Goal: Task Accomplishment & Management: Manage account settings

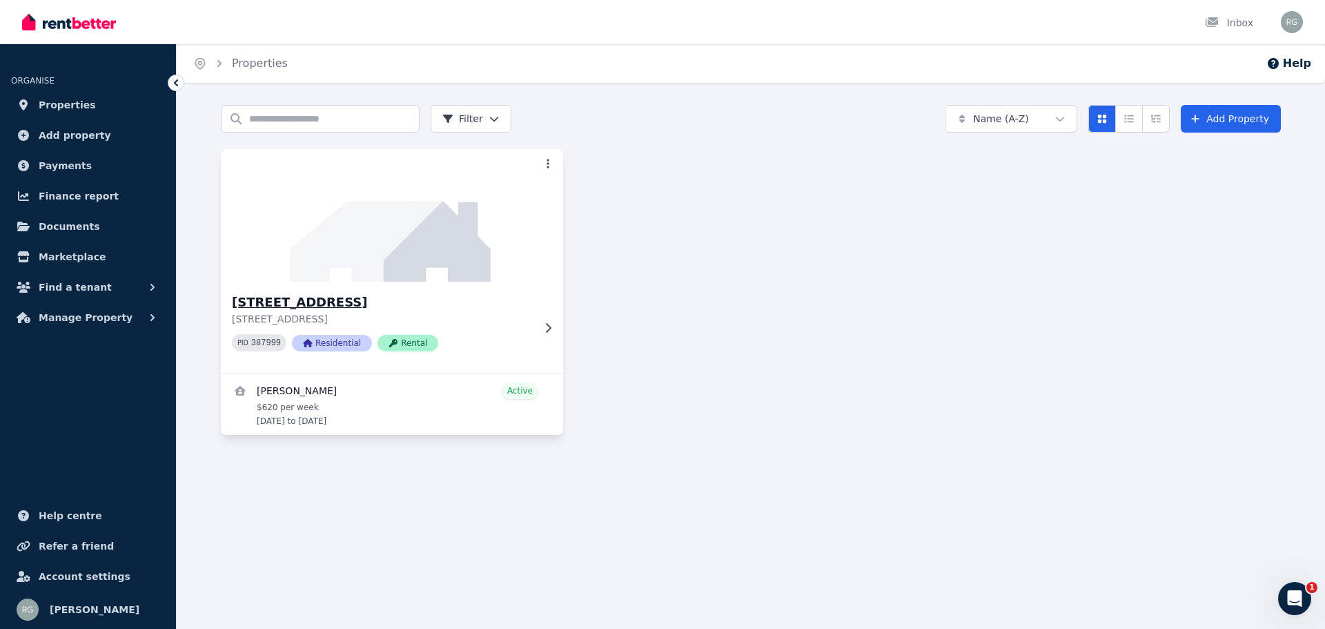
click at [440, 259] on img at bounding box center [393, 215] width 360 height 139
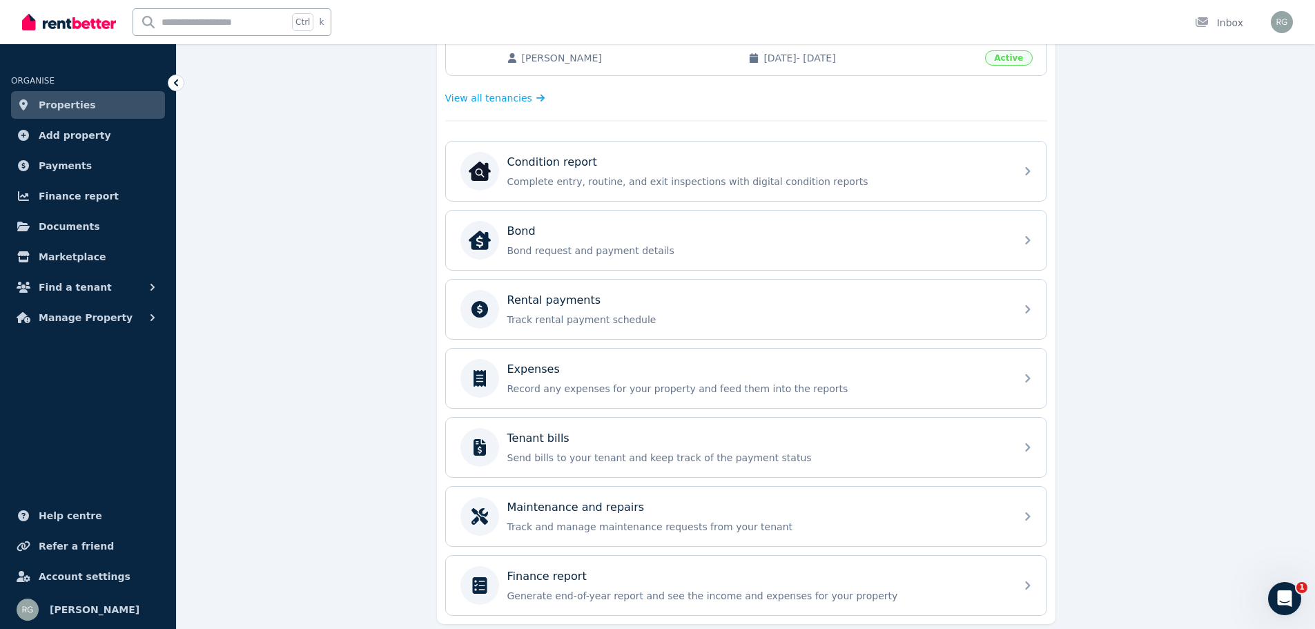
scroll to position [412, 0]
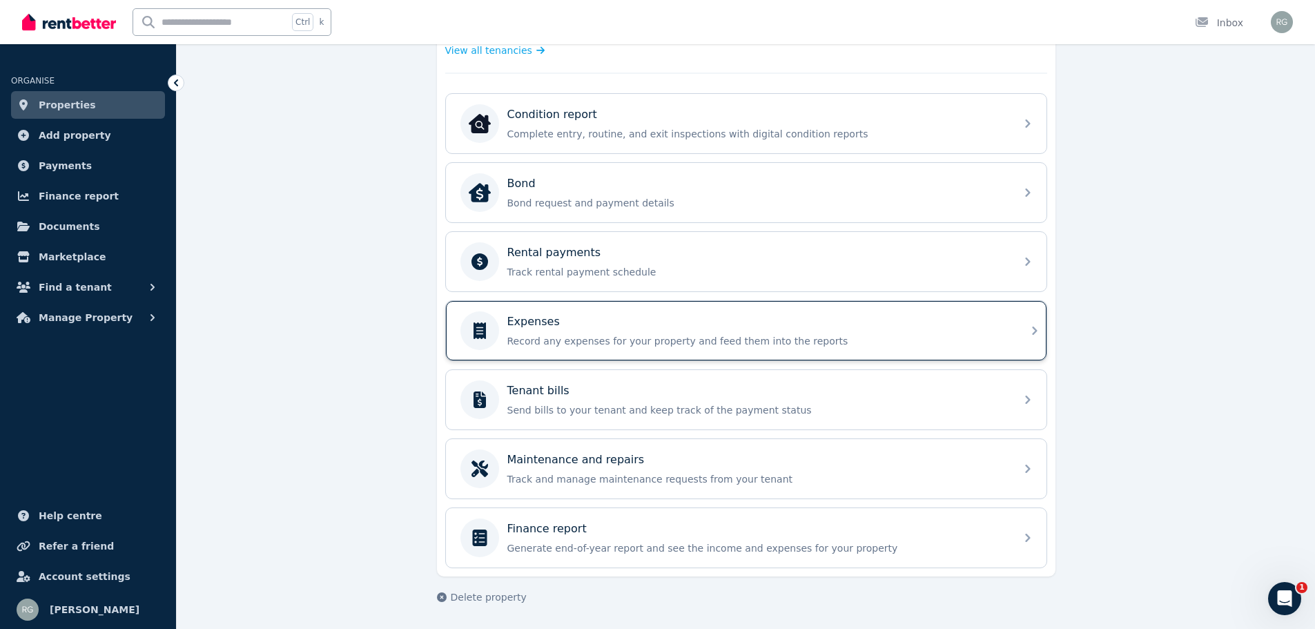
click at [553, 342] on p "Record any expenses for your property and feed them into the reports" at bounding box center [757, 341] width 500 height 14
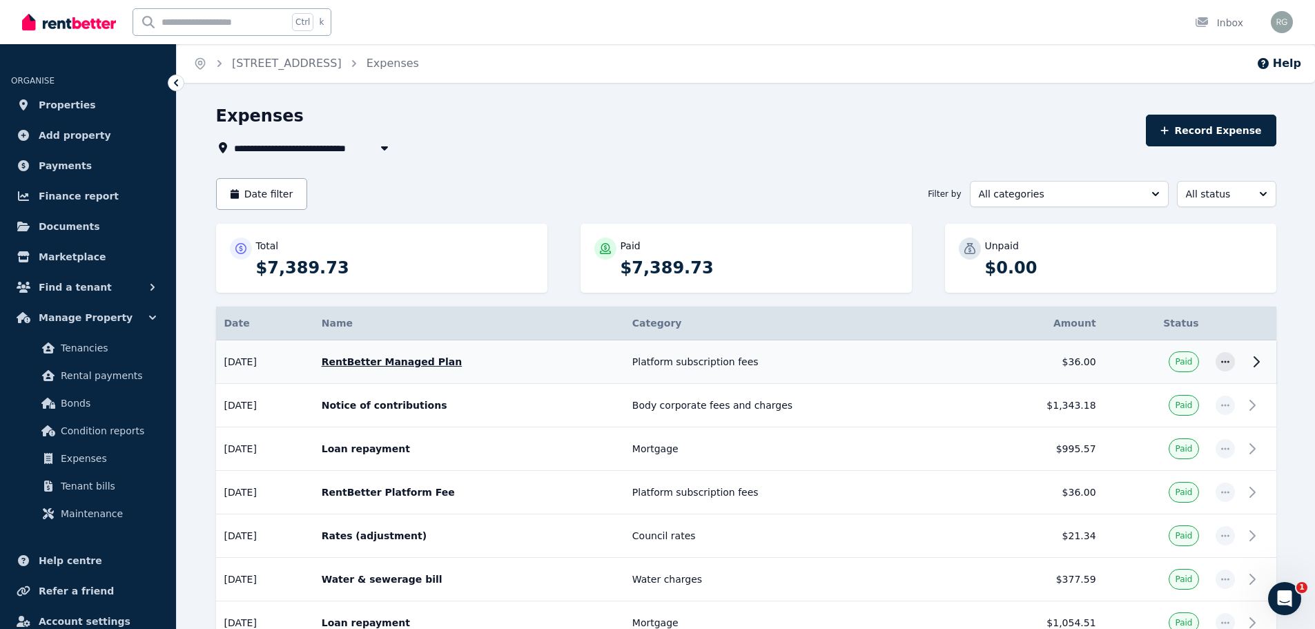
click at [1253, 365] on icon at bounding box center [1256, 361] width 17 height 17
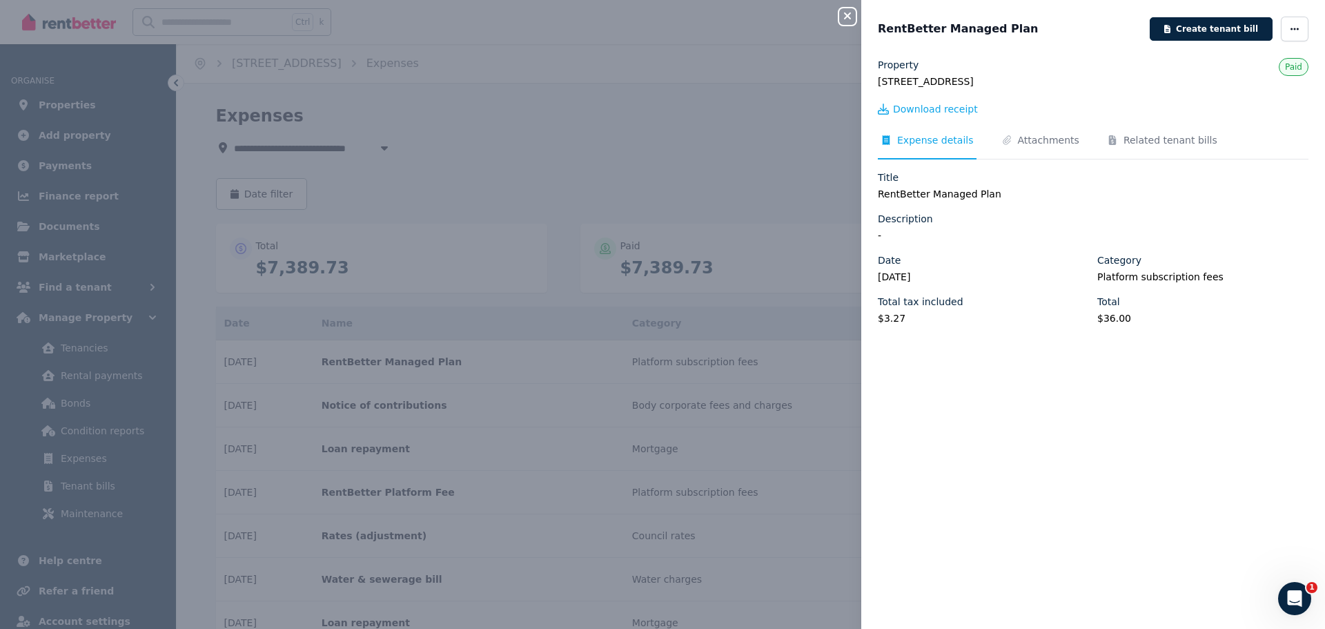
click at [950, 195] on legend "RentBetter Managed Plan" at bounding box center [1093, 194] width 431 height 14
click at [846, 19] on icon "button" at bounding box center [847, 15] width 17 height 11
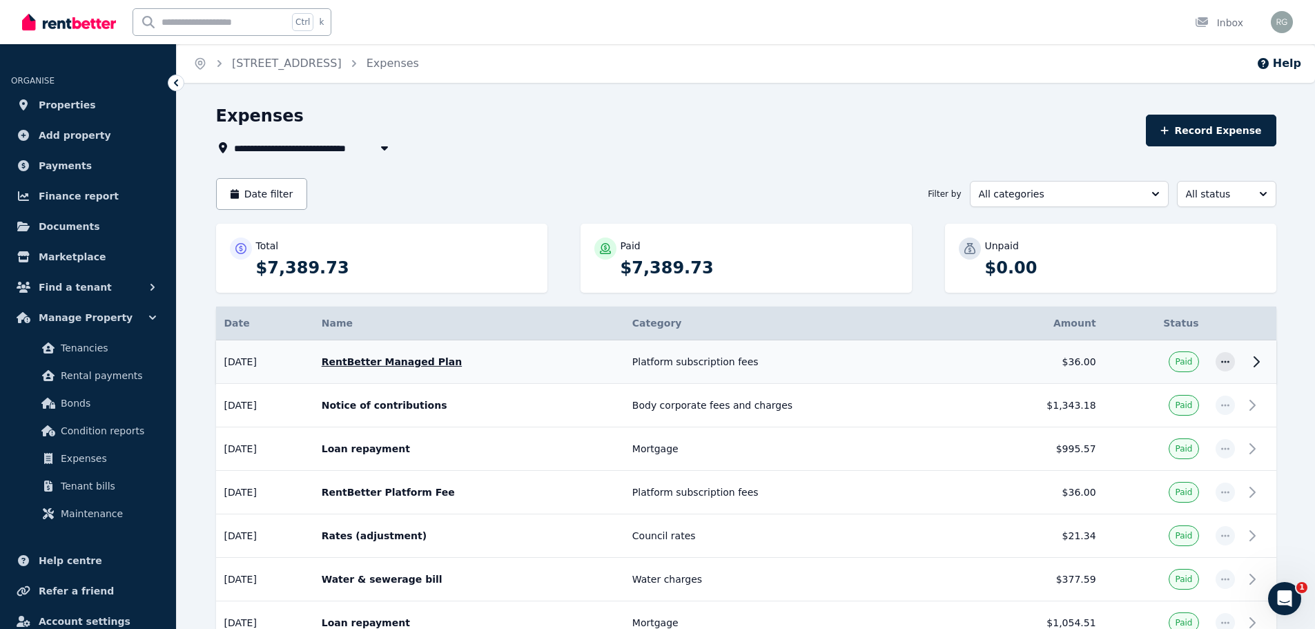
click at [438, 364] on p "RentBetter Managed Plan" at bounding box center [469, 362] width 294 height 14
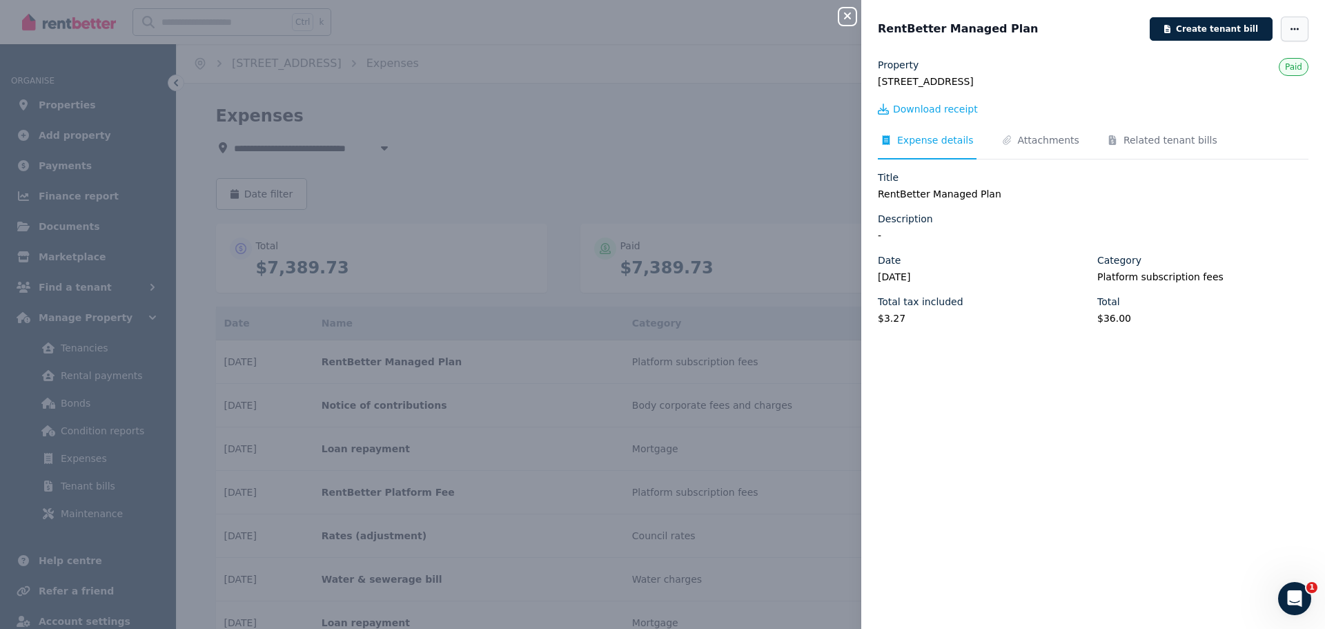
click at [1289, 28] on icon "button" at bounding box center [1294, 29] width 11 height 10
click at [1220, 70] on span "Edit" at bounding box center [1253, 69] width 88 height 17
select select "**********"
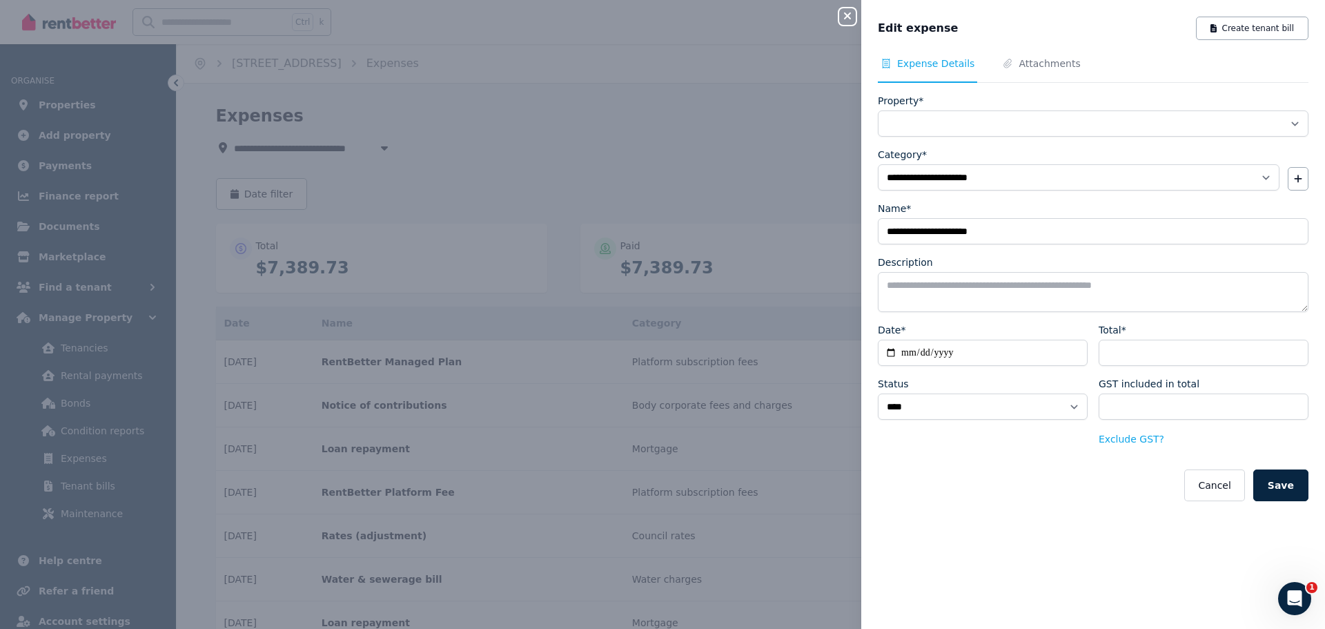
select select "**********"
drag, startPoint x: 1007, startPoint y: 228, endPoint x: 935, endPoint y: 237, distance: 72.4
click at [935, 237] on input "**********" at bounding box center [1093, 231] width 431 height 26
type input "**********"
click at [1280, 482] on button "Save" at bounding box center [1280, 485] width 55 height 32
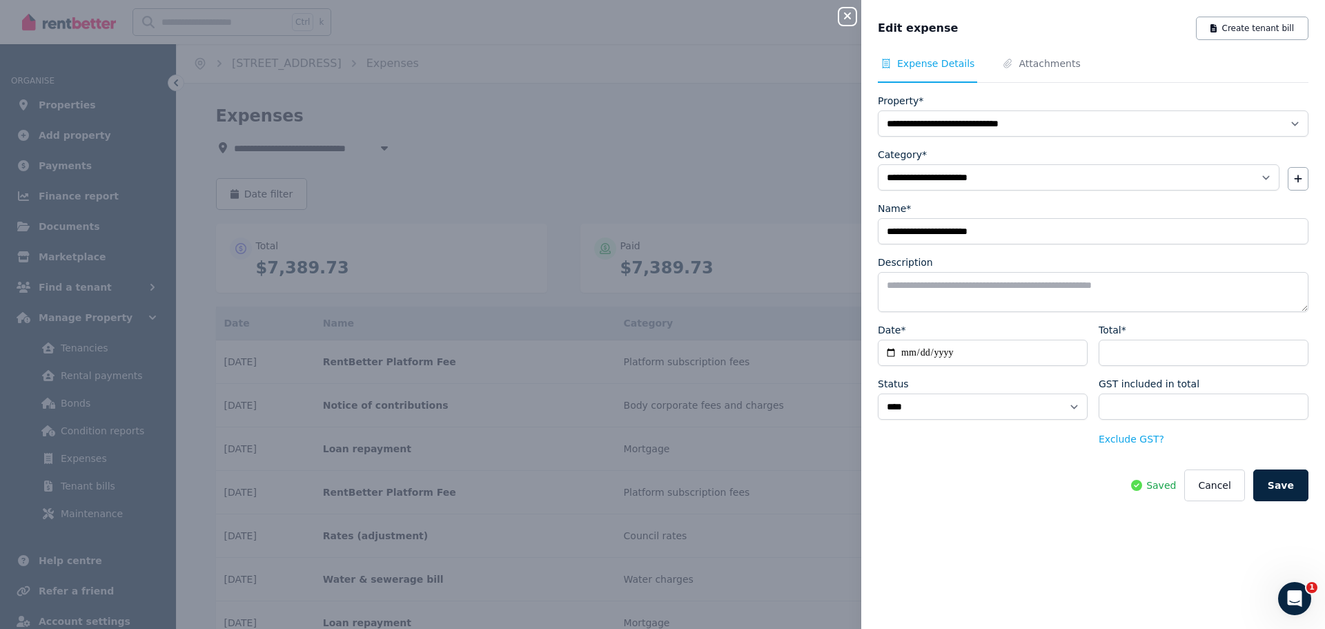
click at [850, 19] on icon "button" at bounding box center [847, 15] width 7 height 7
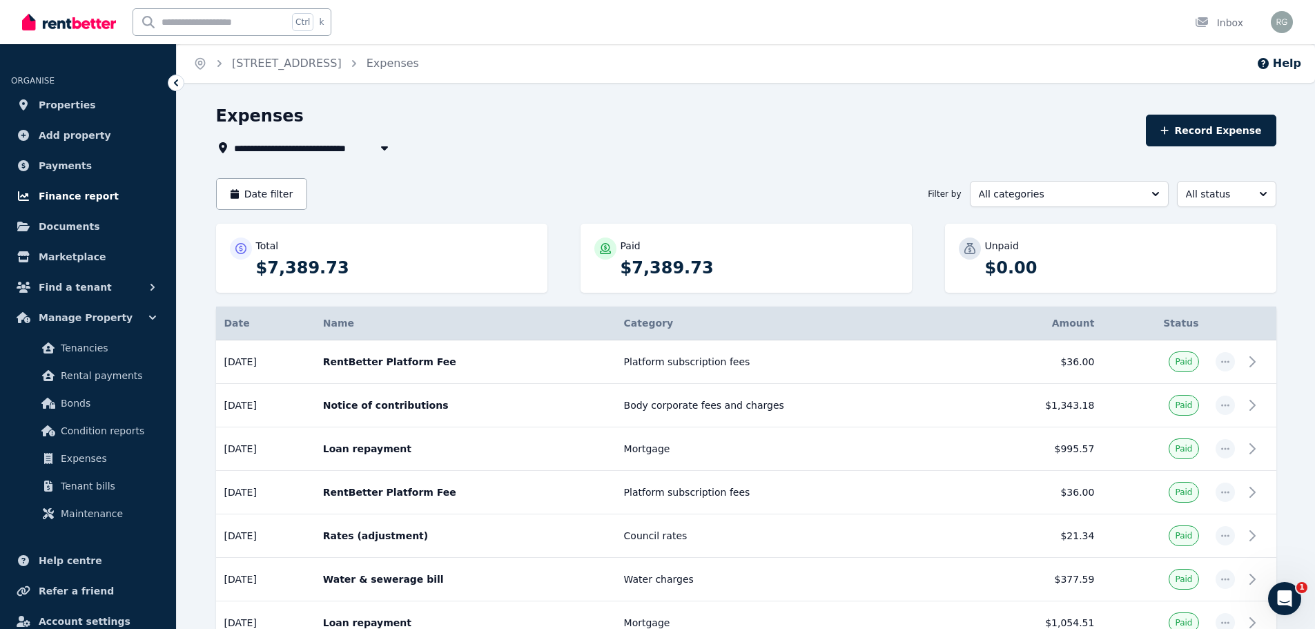
click at [68, 197] on span "Finance report" at bounding box center [79, 196] width 80 height 17
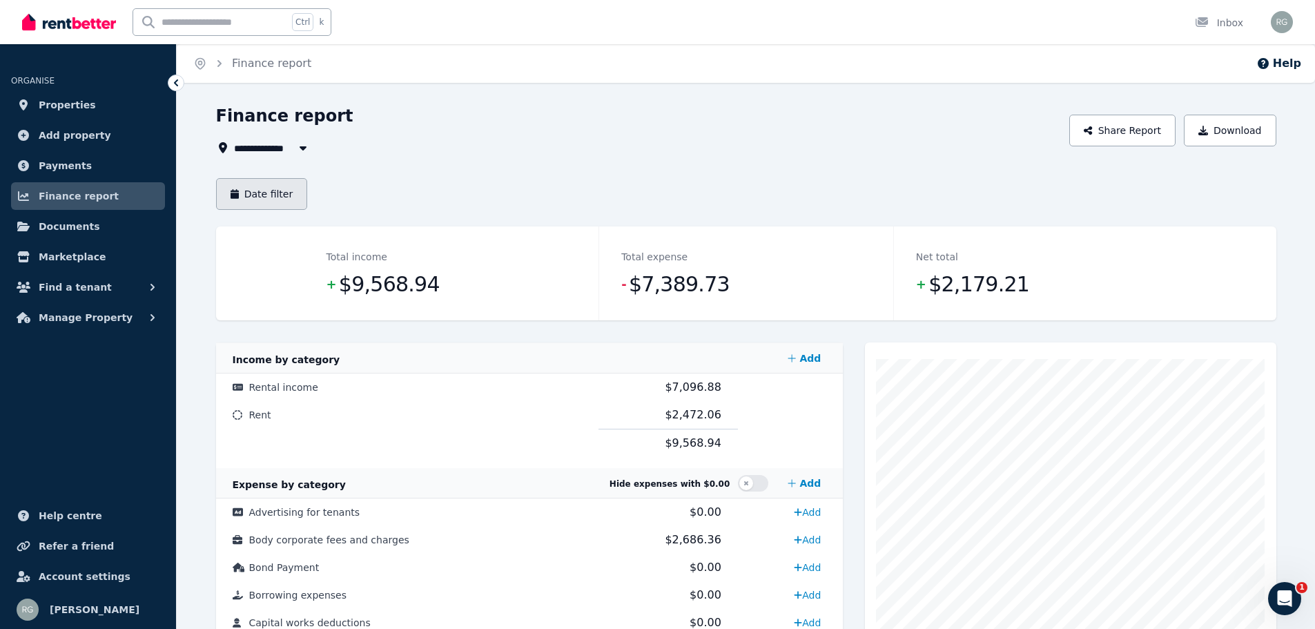
click at [237, 195] on icon "button" at bounding box center [235, 194] width 8 height 10
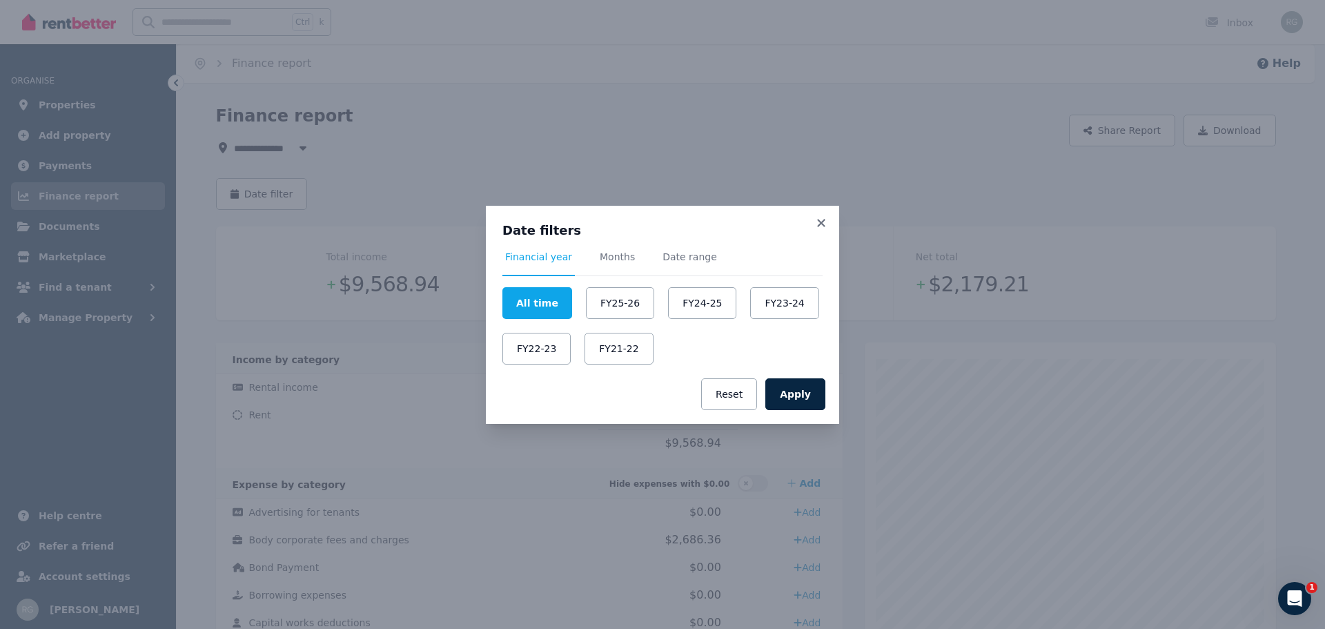
click at [489, 134] on div "Date filters Financial year Months Date range All time FY25-26 FY24-25 FY23-24 …" at bounding box center [662, 314] width 1325 height 629
click at [821, 224] on icon at bounding box center [821, 223] width 8 height 8
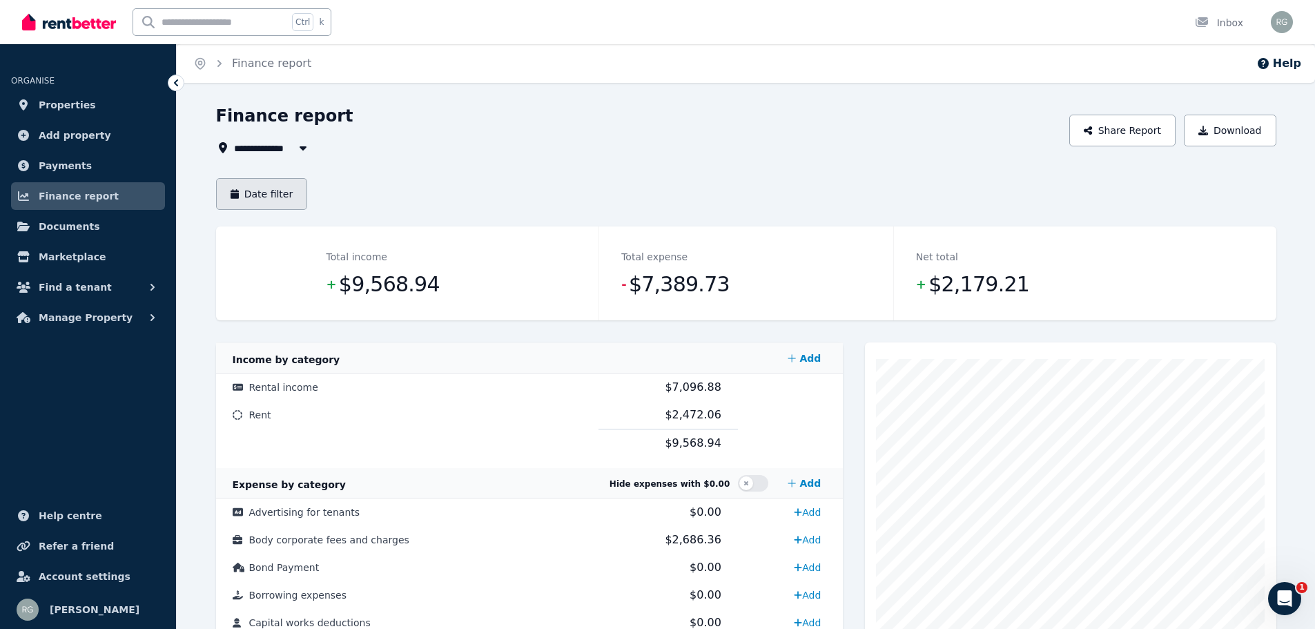
click at [260, 196] on button "Date filter" at bounding box center [262, 194] width 92 height 32
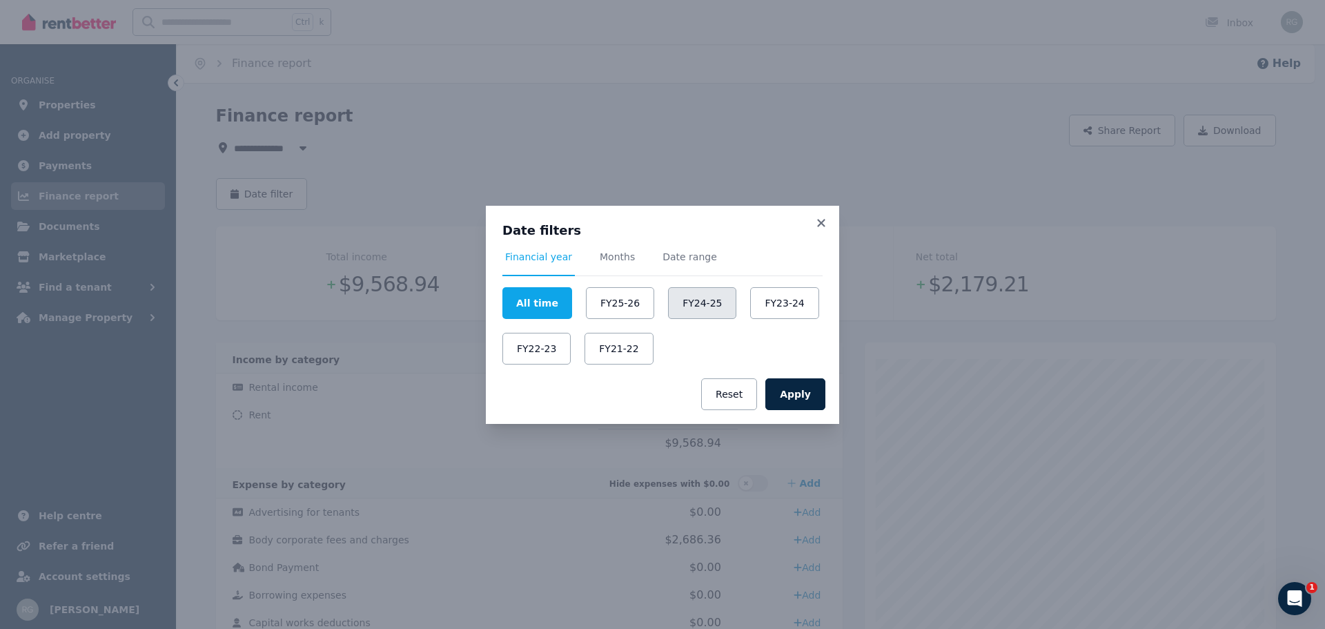
click at [677, 306] on button "FY24-25" at bounding box center [702, 303] width 68 height 32
click at [794, 396] on button "Apply" at bounding box center [795, 394] width 60 height 32
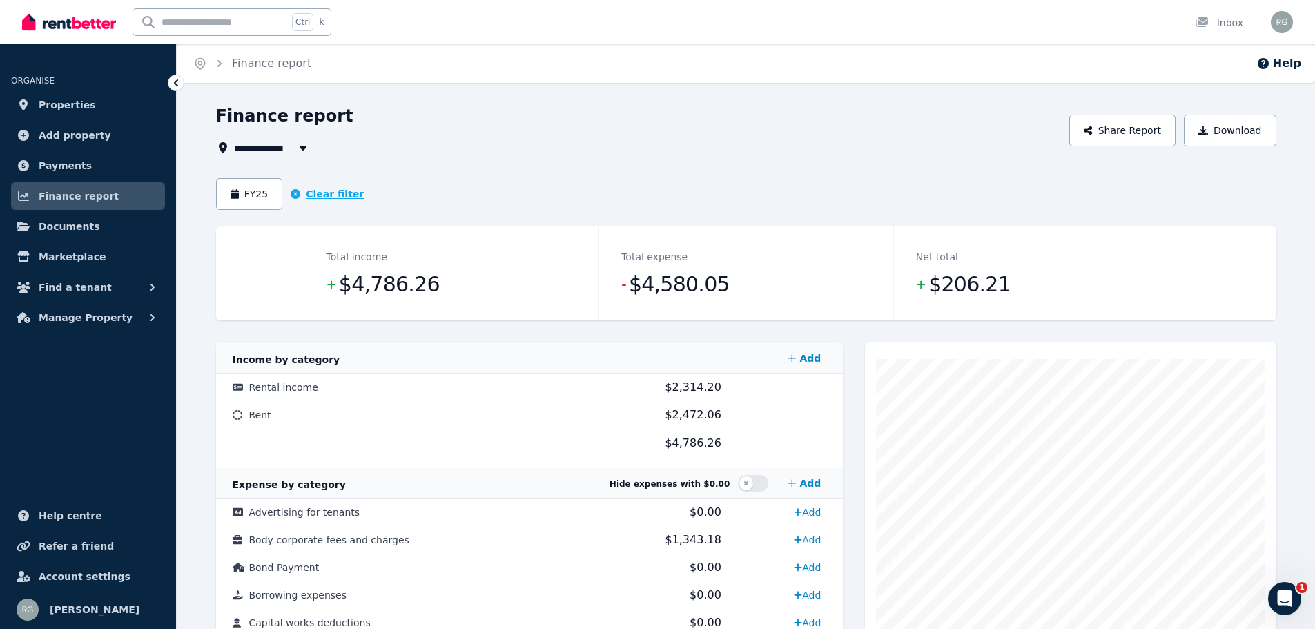
click at [310, 195] on button "Clear filter" at bounding box center [327, 194] width 73 height 14
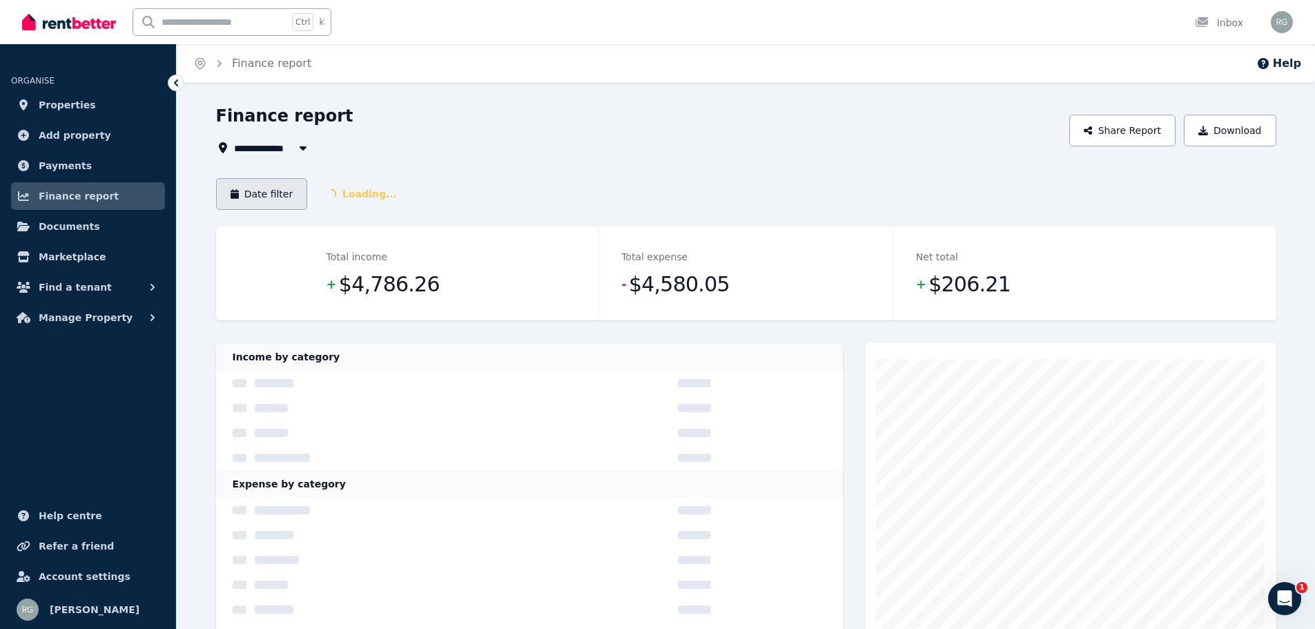
click at [255, 199] on button "Date filter" at bounding box center [262, 194] width 92 height 32
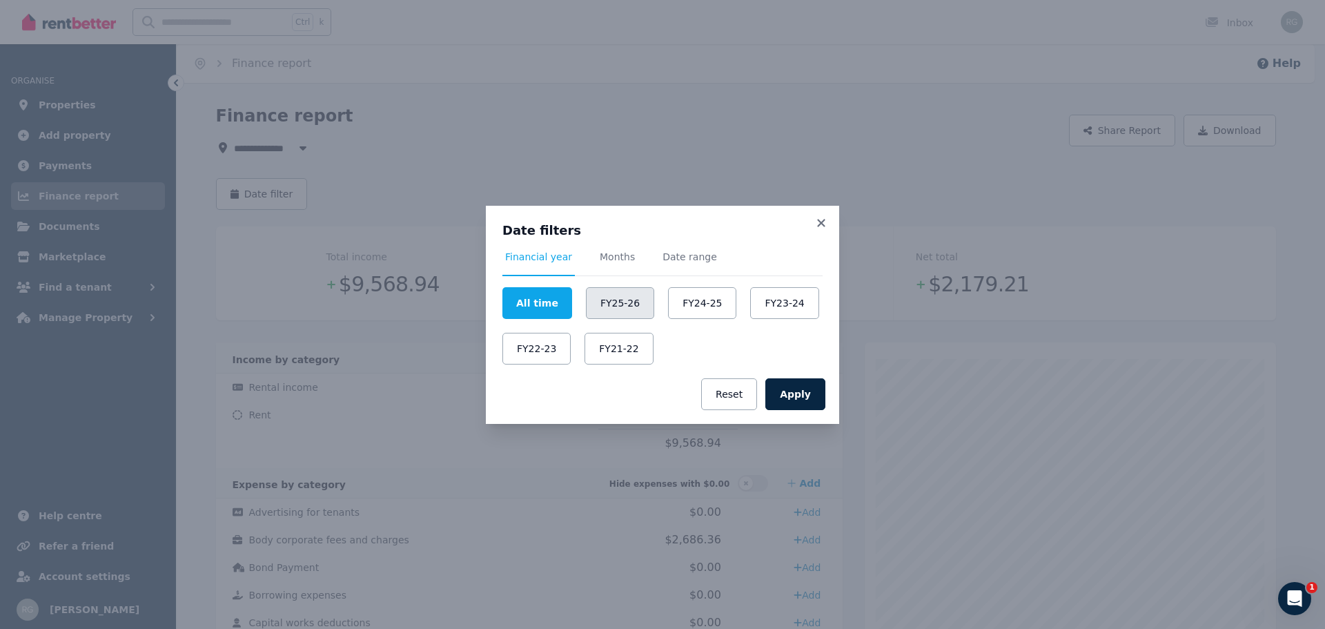
click at [624, 303] on button "FY25-26" at bounding box center [620, 303] width 68 height 32
click at [803, 393] on button "Apply" at bounding box center [795, 394] width 60 height 32
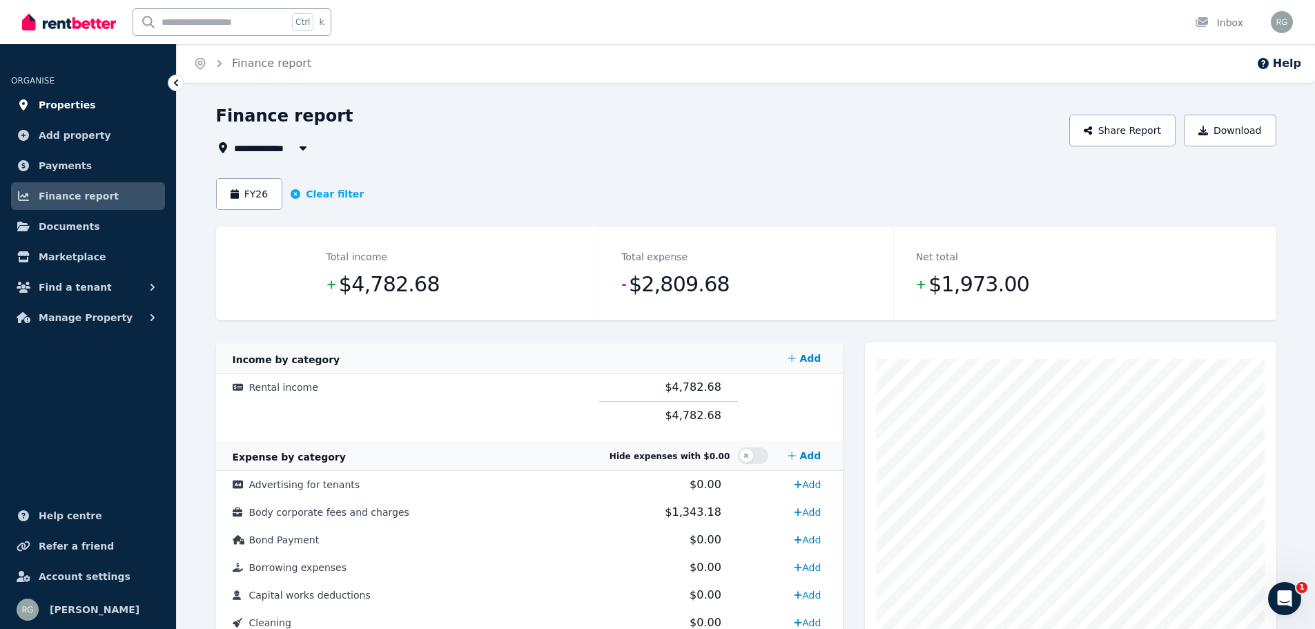
click at [70, 104] on span "Properties" at bounding box center [67, 105] width 57 height 17
